Goal: Ask a question: Seek information or help from site administrators or community

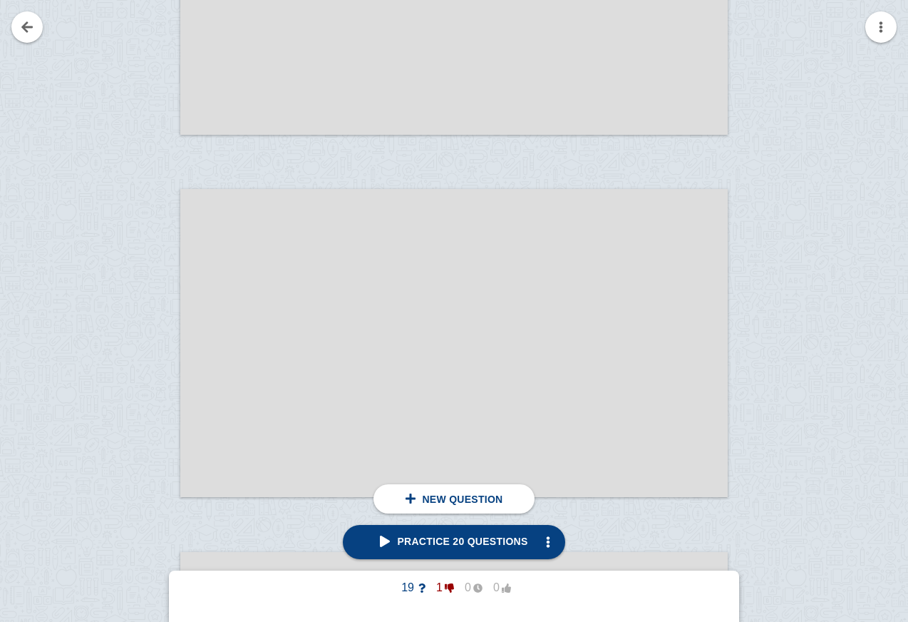
scroll to position [26178, 0]
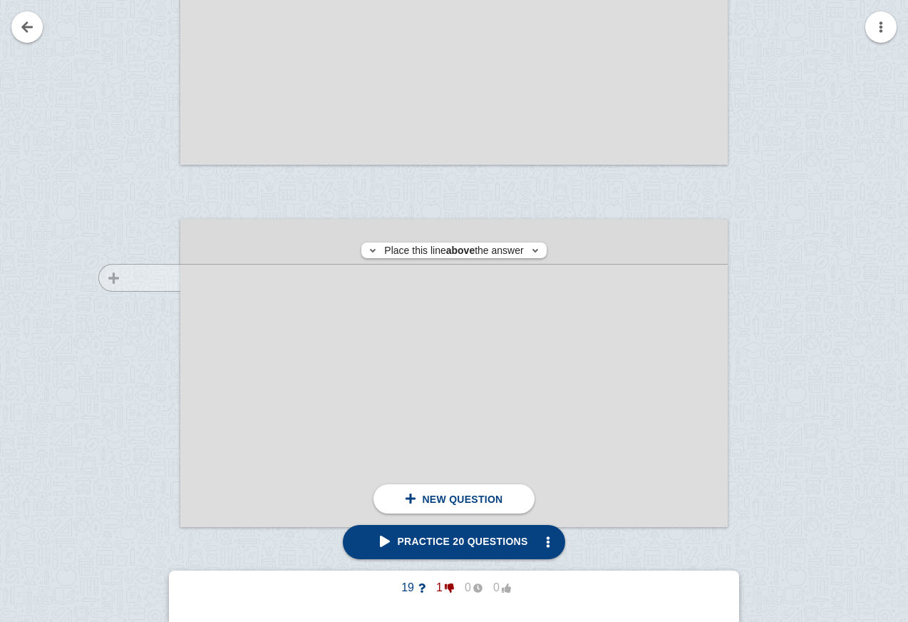
click at [163, 277] on div at bounding box center [133, 386] width 96 height 308
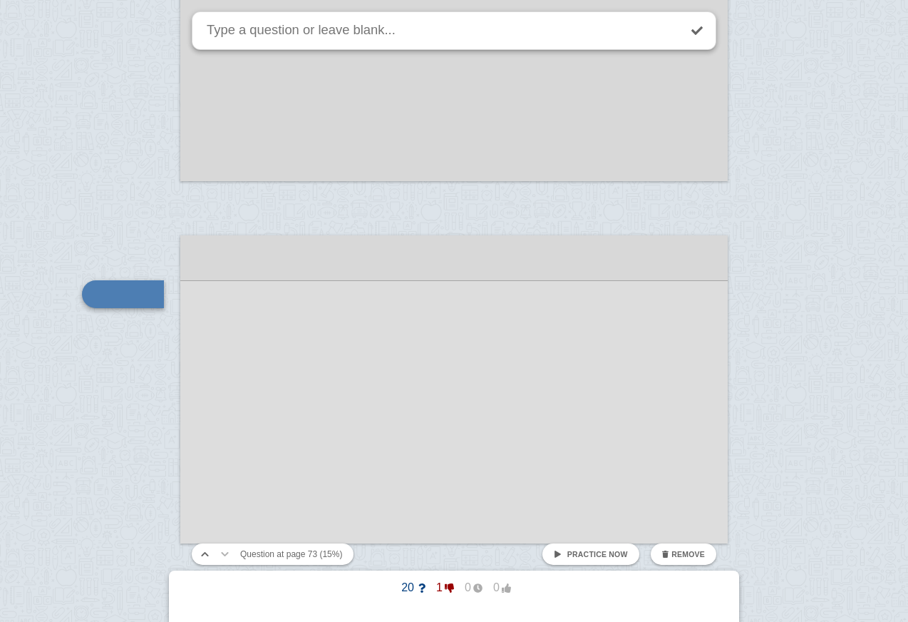
scroll to position [26150, 0]
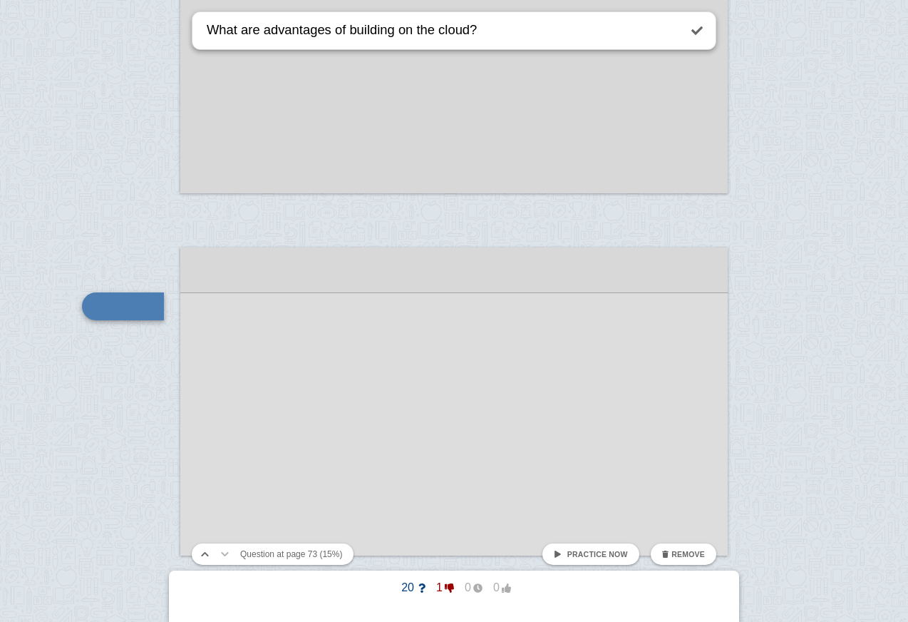
type textarea "What are advantages of building on the cloud?"
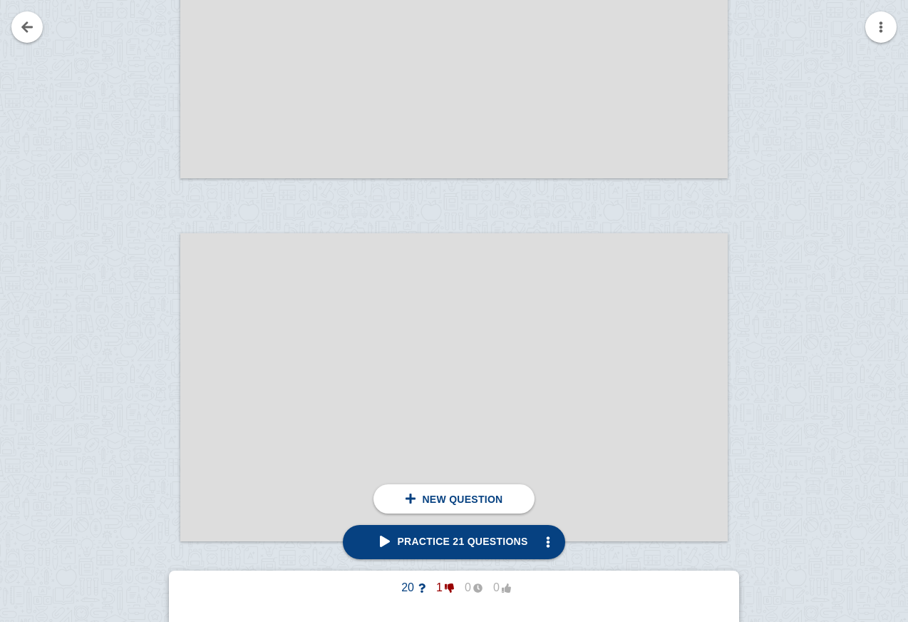
scroll to position [26491, 0]
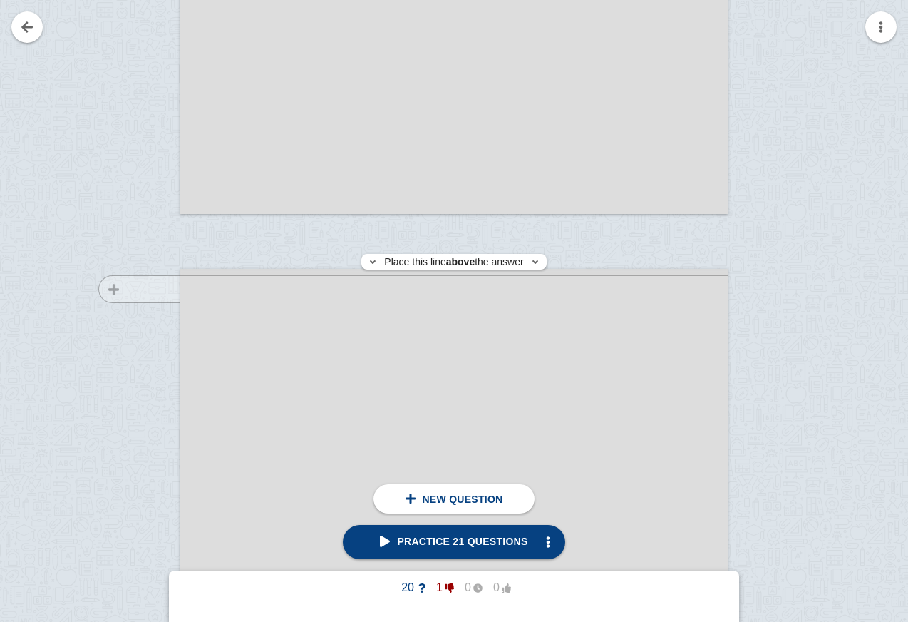
click at [148, 289] on div at bounding box center [133, 436] width 96 height 308
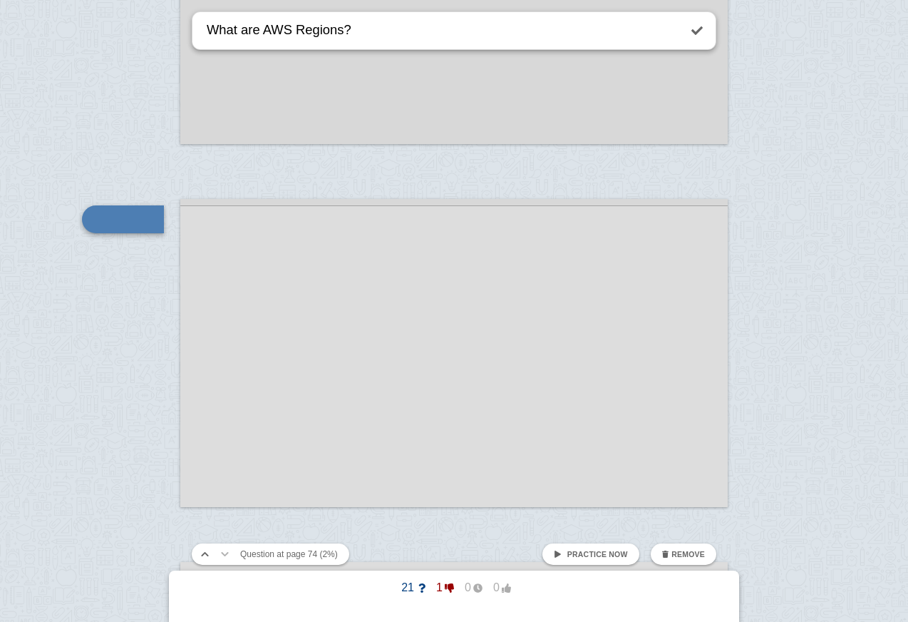
type textarea "What are AWS Regions?"
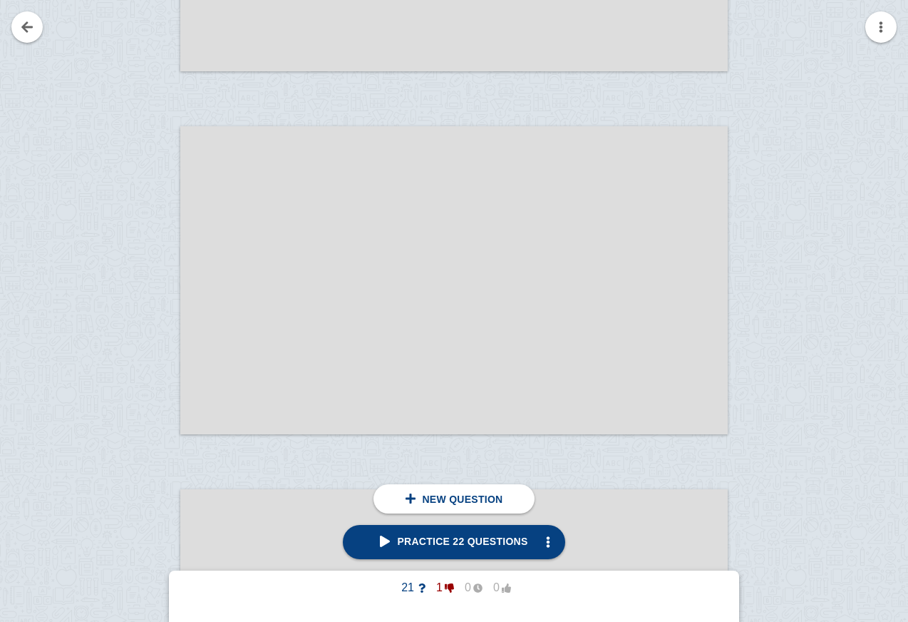
scroll to position [27345, 0]
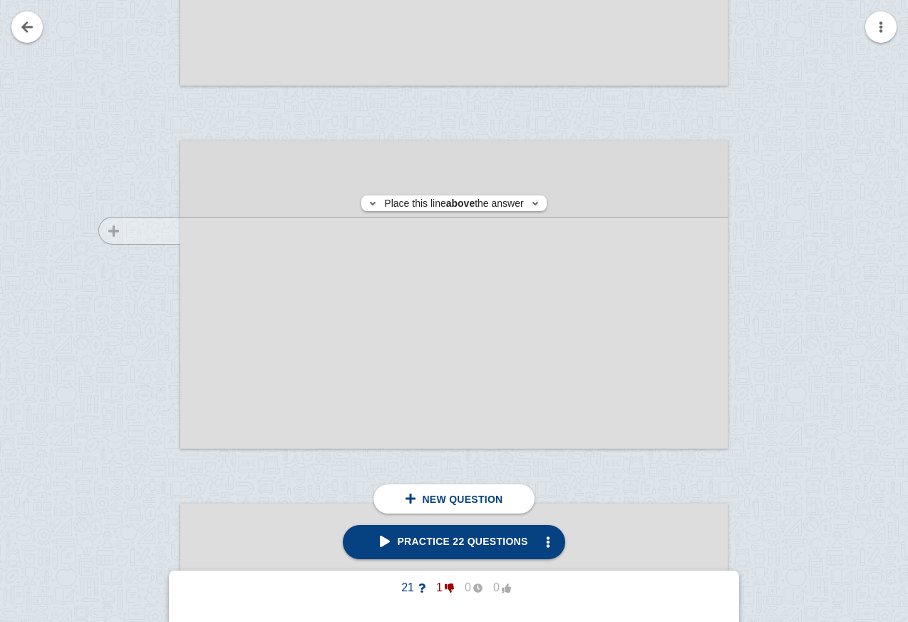
click at [155, 230] on div at bounding box center [133, 308] width 96 height 308
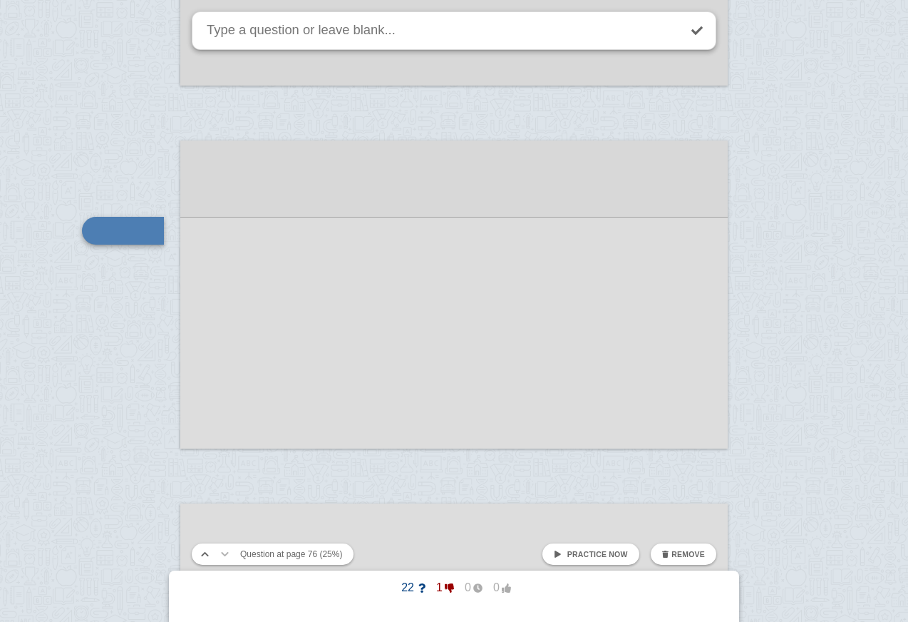
scroll to position [27356, 0]
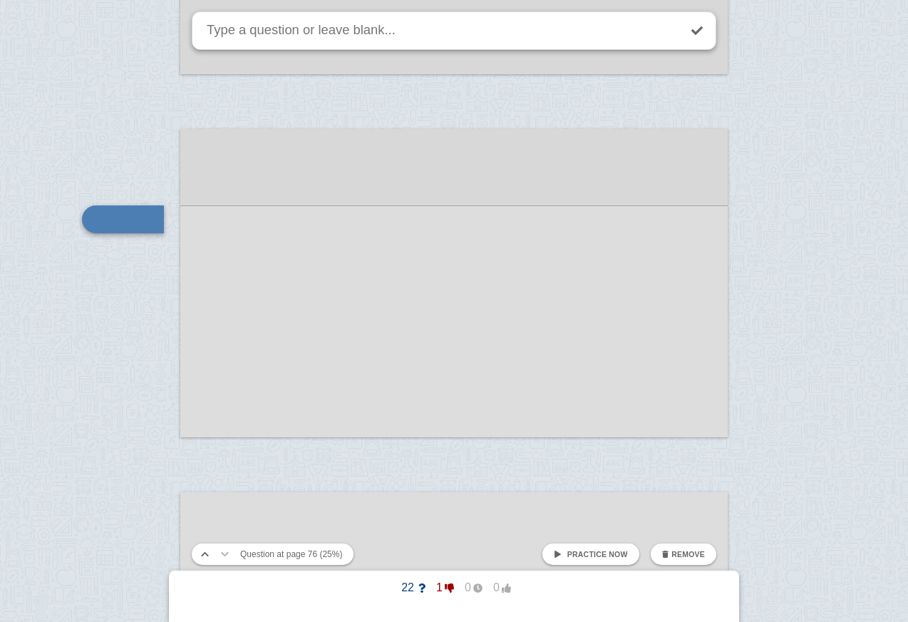
click at [426, 26] on textarea at bounding box center [441, 30] width 475 height 36
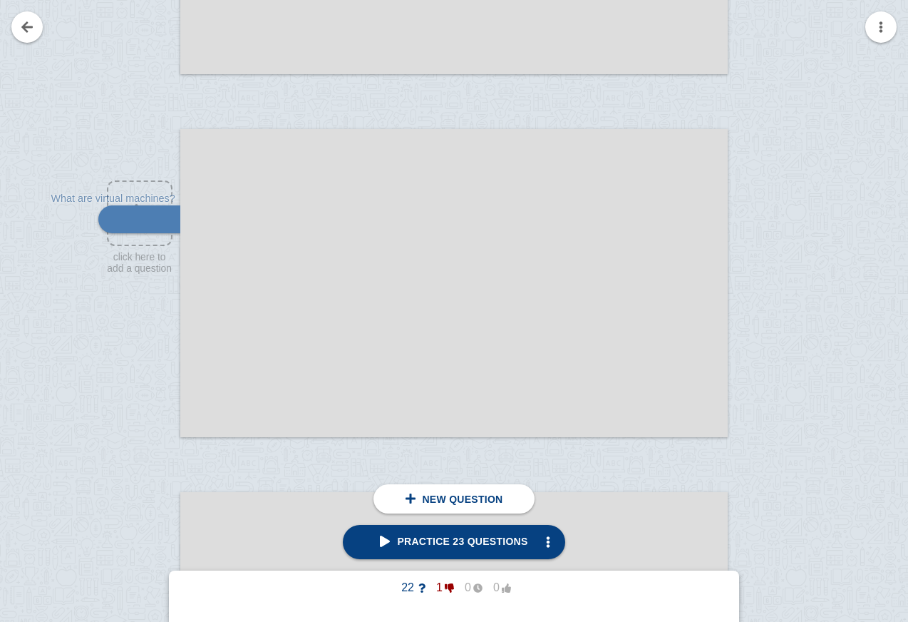
click at [466, 220] on div at bounding box center [453, 283] width 547 height 308
click at [403, 175] on div at bounding box center [453, 283] width 547 height 308
click at [360, 164] on div at bounding box center [453, 283] width 547 height 308
click at [361, 240] on div at bounding box center [453, 283] width 547 height 308
click at [391, 258] on div at bounding box center [453, 283] width 547 height 308
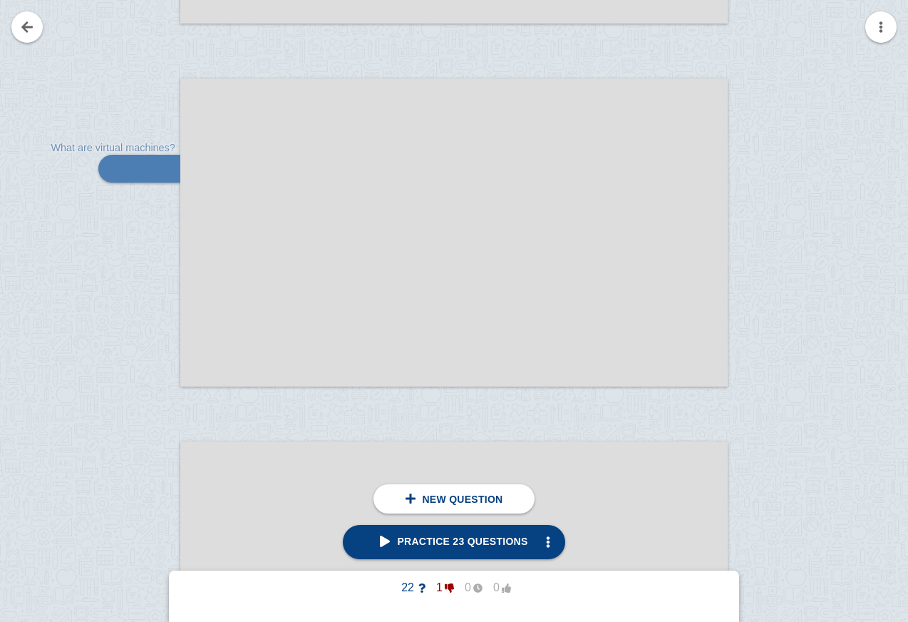
scroll to position [27385, 0]
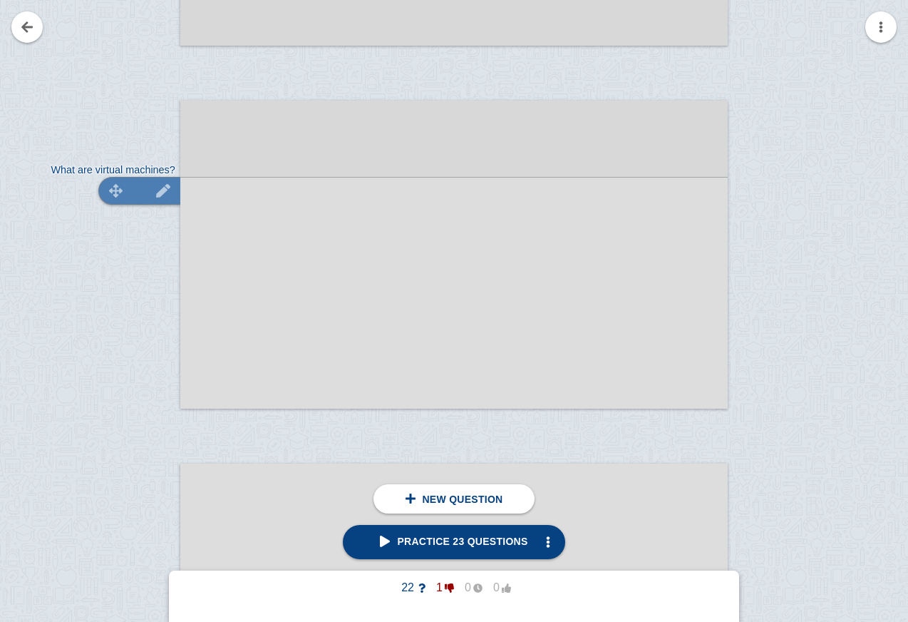
click at [167, 190] on img at bounding box center [163, 191] width 34 height 14
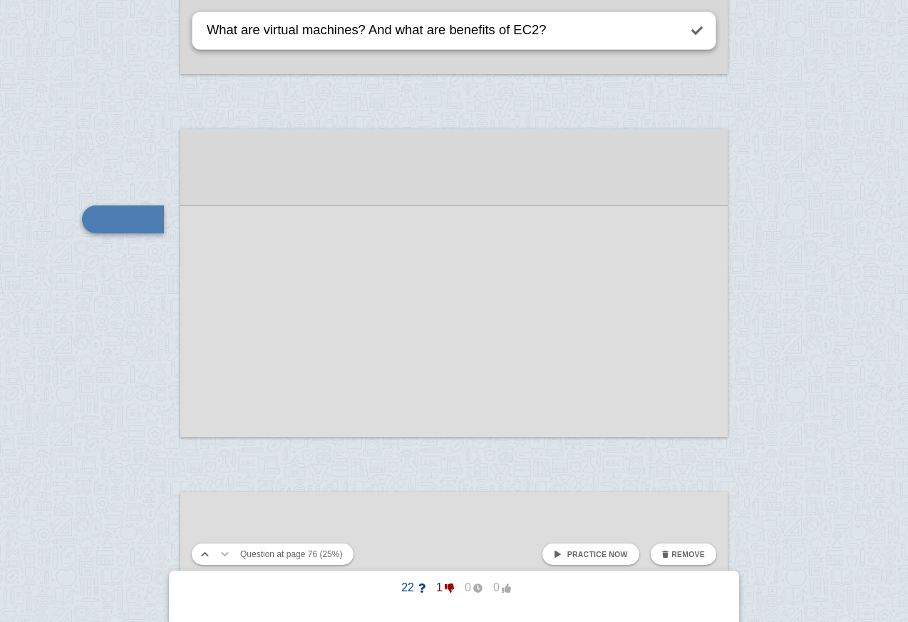
type textarea "What are virtual machines? And what are benefits of EC2?"
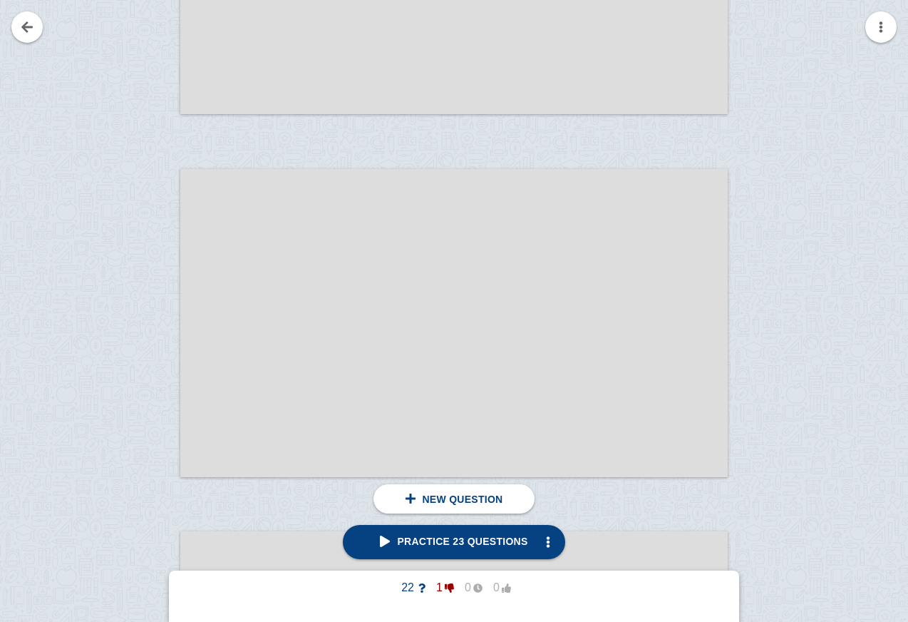
scroll to position [27681, 0]
click at [170, 181] on div at bounding box center [133, 335] width 96 height 308
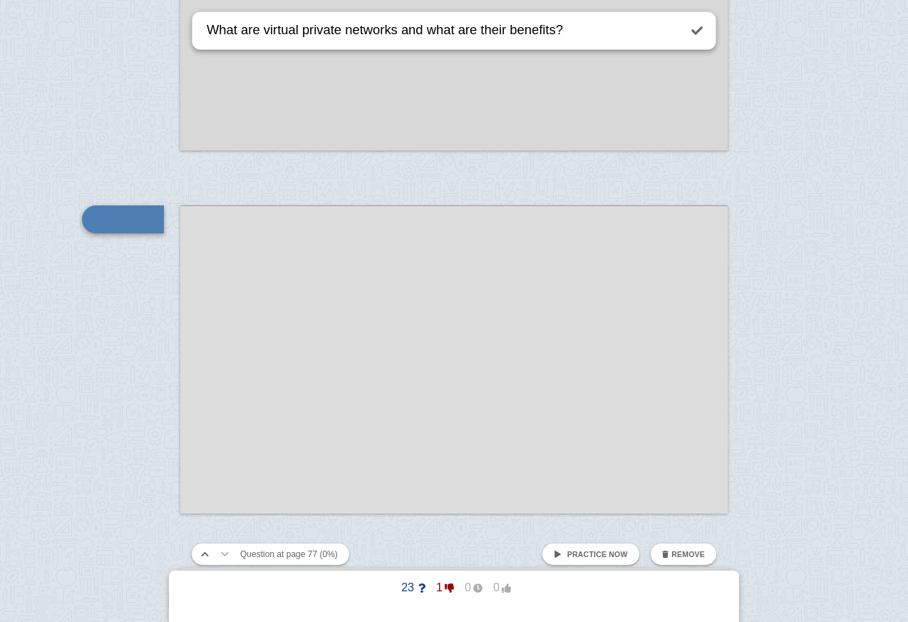
type textarea "What are virtual private networks and what are their benefits?"
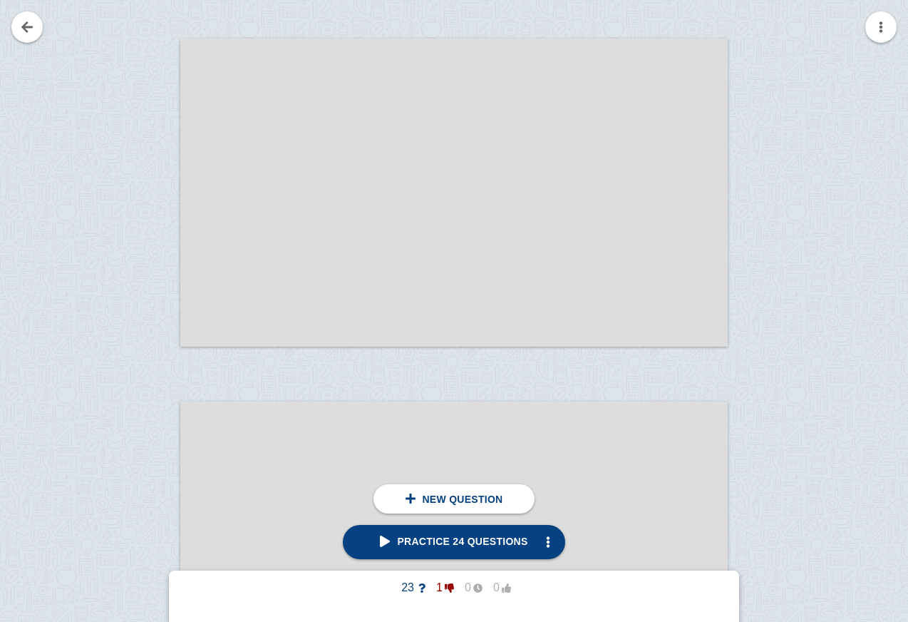
scroll to position [28121, 0]
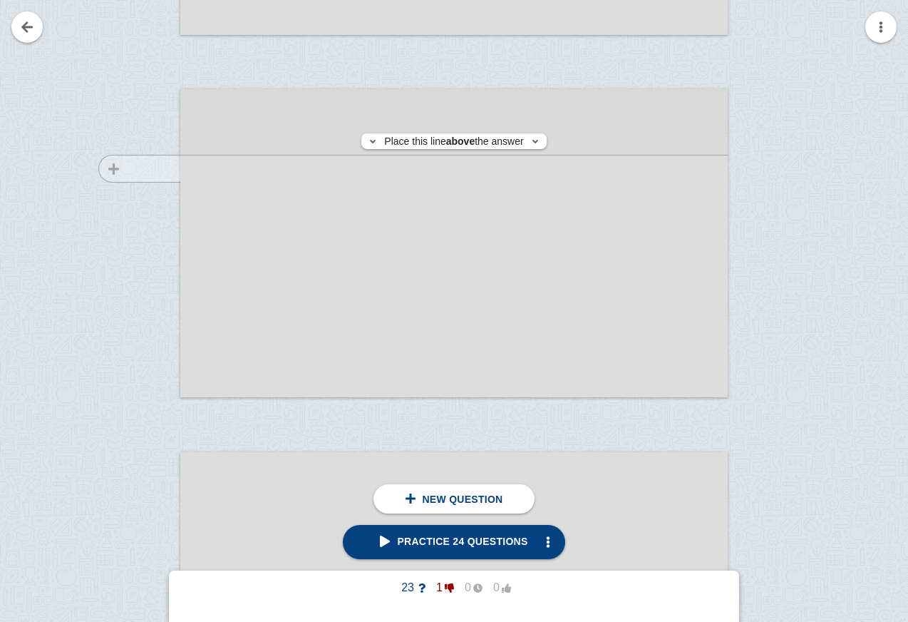
click at [160, 168] on div at bounding box center [133, 257] width 96 height 308
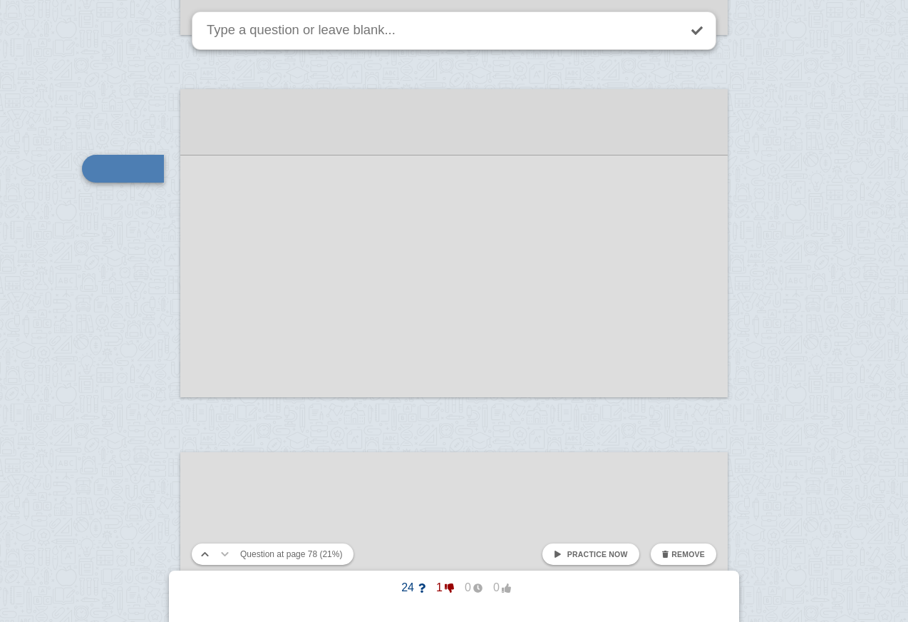
scroll to position [28071, 0]
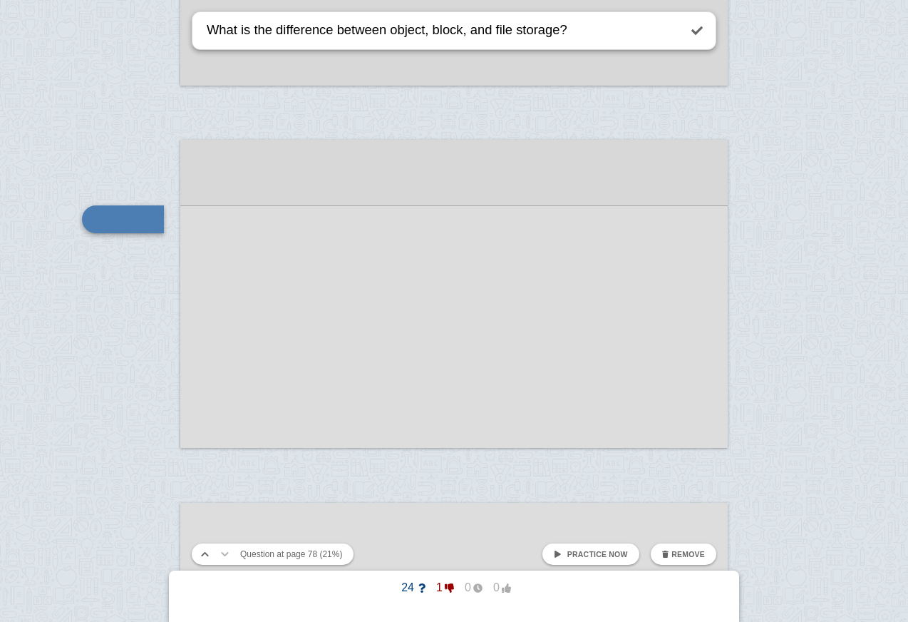
type textarea "What is the difference between object, block, and file storage?"
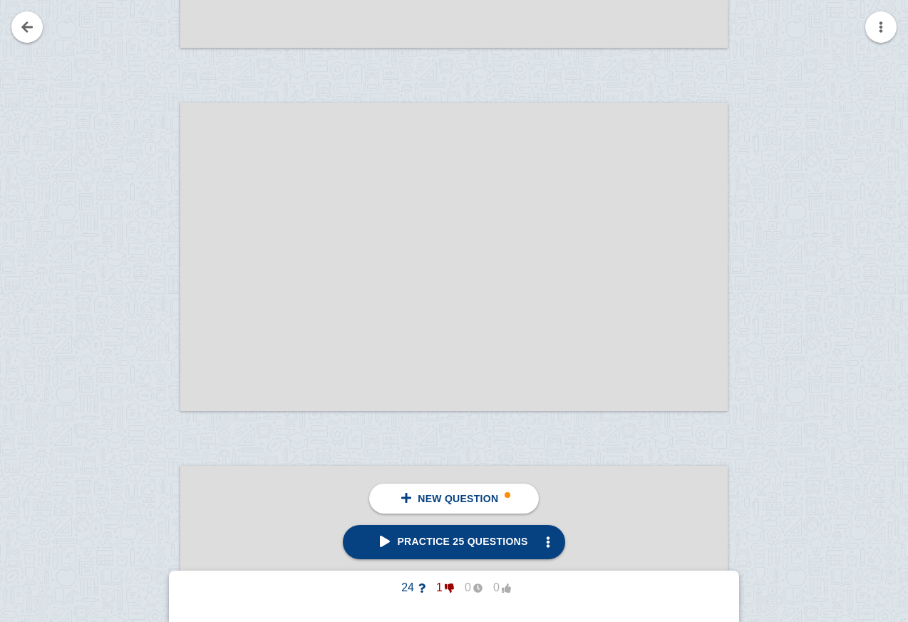
scroll to position [28457, 0]
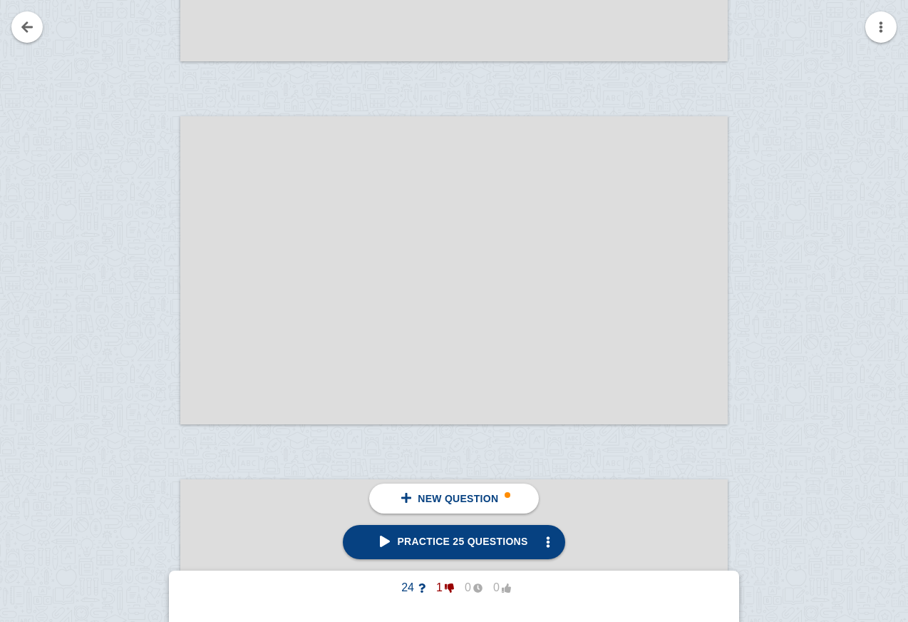
click at [151, 201] on div at bounding box center [133, 284] width 96 height 308
click at [419, 500] on span "New question" at bounding box center [458, 498] width 81 height 11
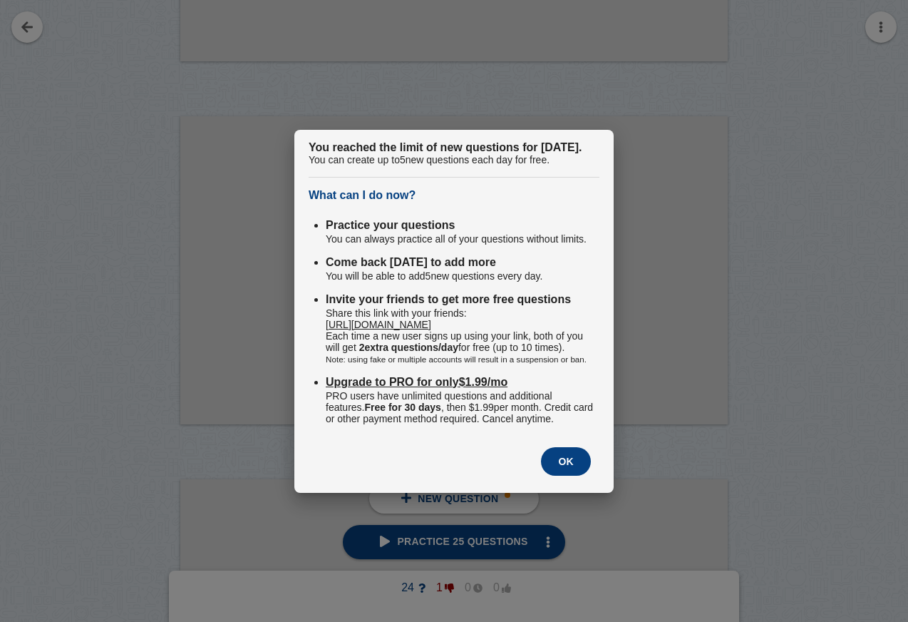
click at [556, 473] on button "OK" at bounding box center [566, 461] width 50 height 29
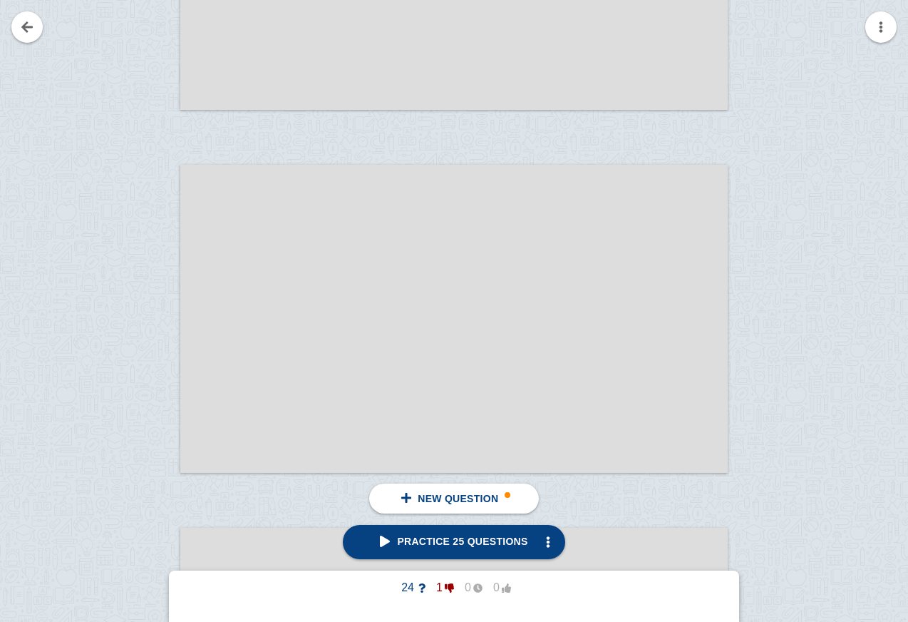
scroll to position [28412, 0]
click at [23, 26] on link at bounding box center [26, 26] width 31 height 31
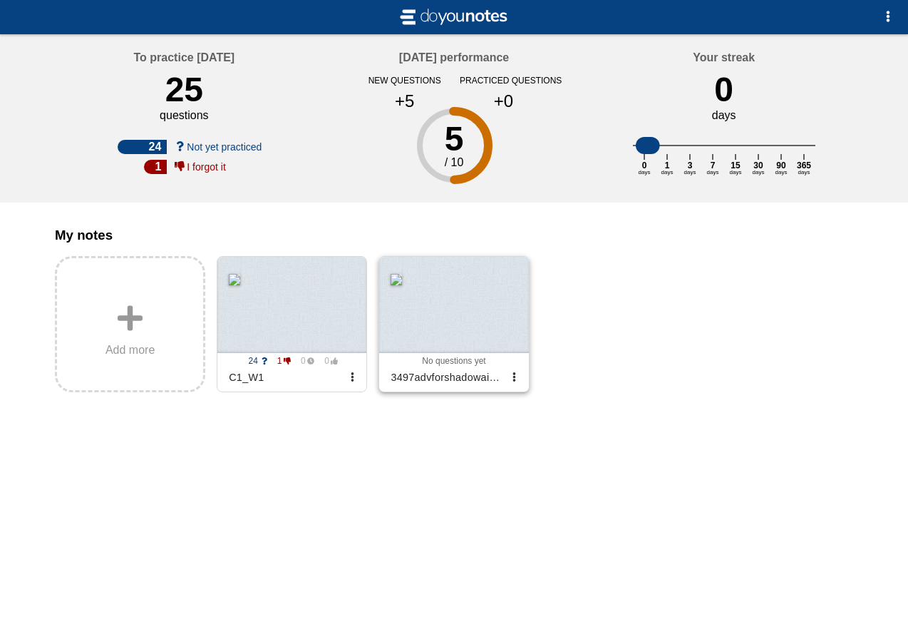
click at [432, 298] on div at bounding box center [453, 305] width 149 height 96
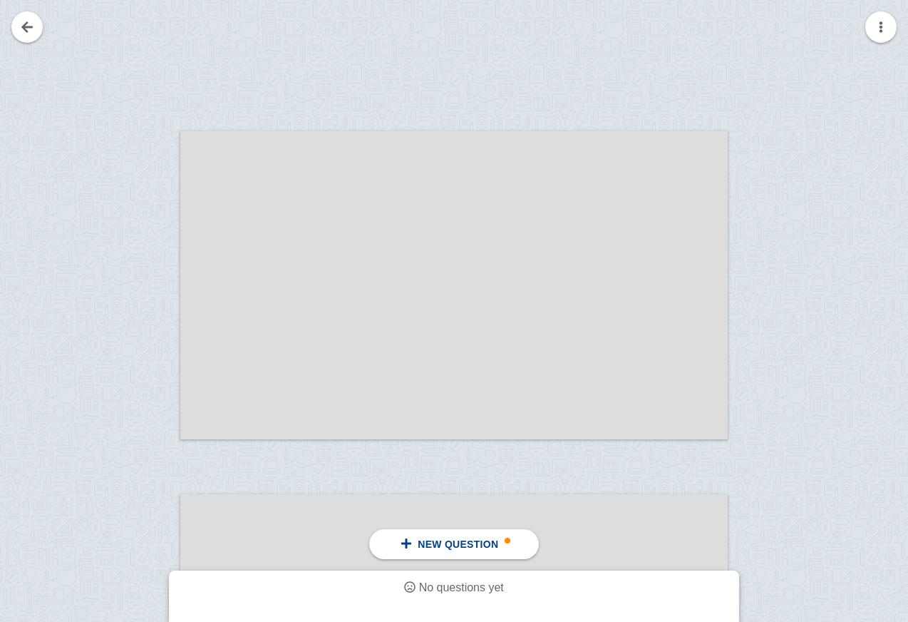
scroll to position [301, 0]
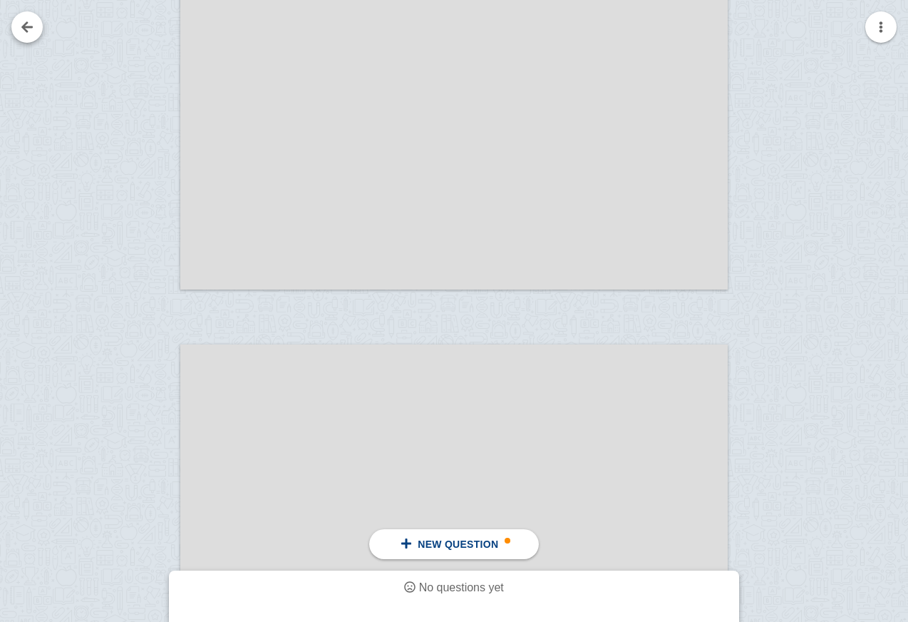
click at [23, 35] on link at bounding box center [26, 26] width 31 height 31
